Goal: Find specific page/section: Find specific page/section

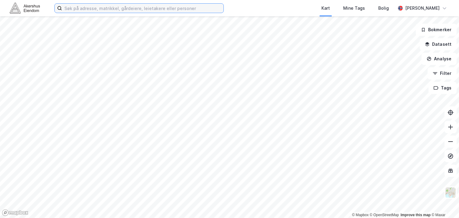
click at [134, 11] on input at bounding box center [143, 8] width 162 height 9
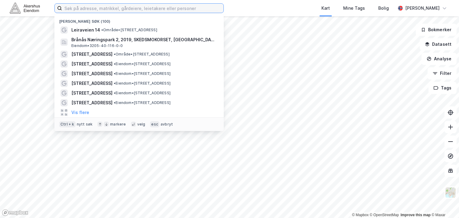
paste input "[STREET_ADDRESS]"
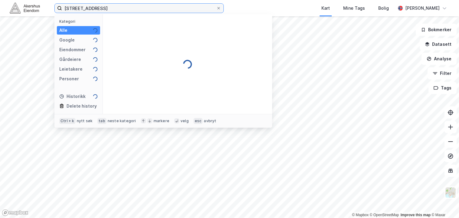
type input "[STREET_ADDRESS]"
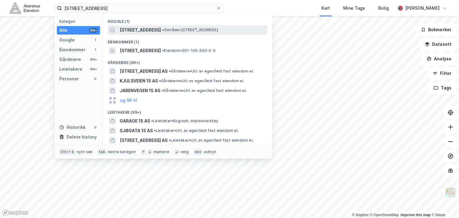
click at [156, 31] on span "[STREET_ADDRESS]" at bounding box center [140, 29] width 41 height 7
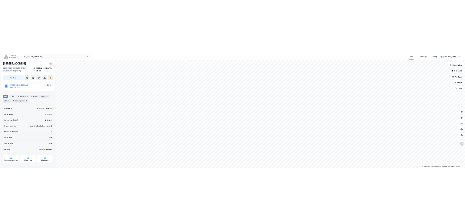
scroll to position [44, 0]
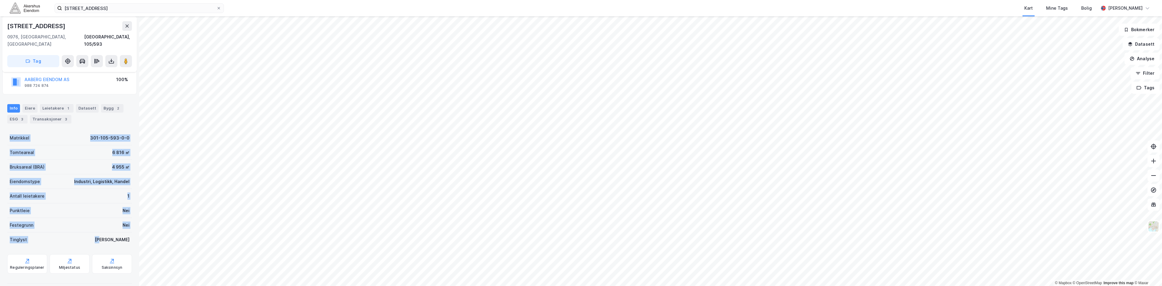
drag, startPoint x: 8, startPoint y: 130, endPoint x: 127, endPoint y: 232, distance: 156.9
click at [129, 217] on div "[STREET_ADDRESS], 105/593 Tag Hjemmelshaver STELA EIENDOM AS 930 177 652 100% G…" at bounding box center [69, 151] width 139 height 270
click at [82, 203] on div "Punktleie Nei" at bounding box center [69, 210] width 125 height 15
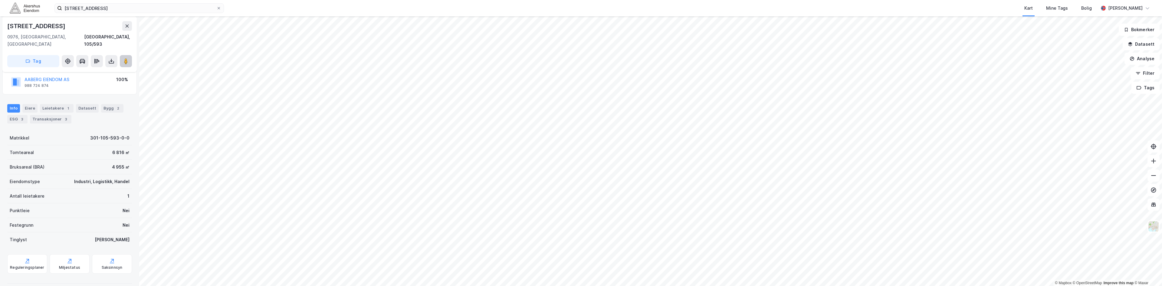
click at [126, 59] on button at bounding box center [126, 61] width 12 height 12
